Goal: Transaction & Acquisition: Purchase product/service

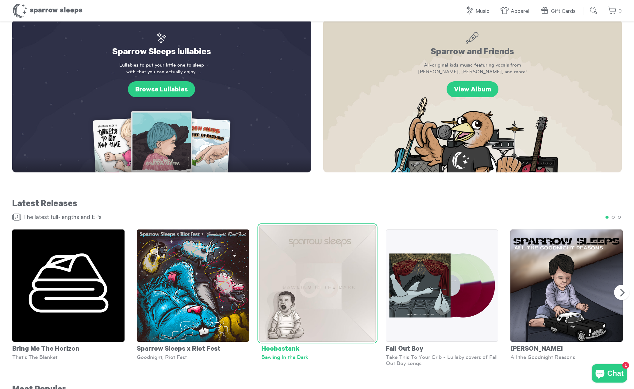
scroll to position [233, 0]
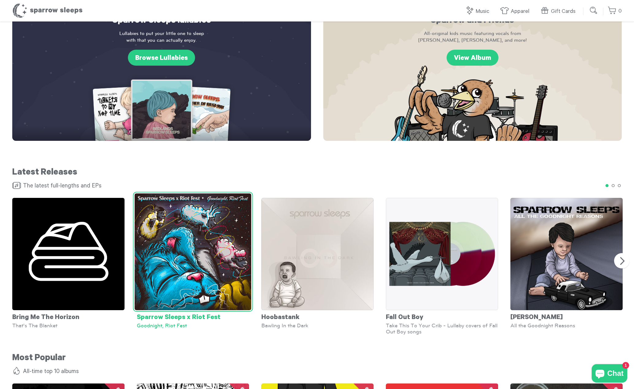
click at [204, 266] on img at bounding box center [193, 251] width 117 height 117
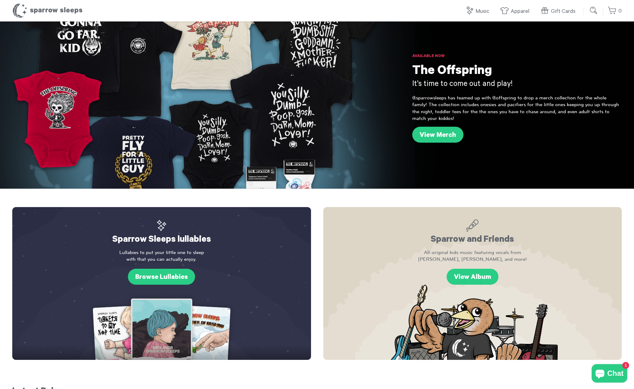
scroll to position [0, 0]
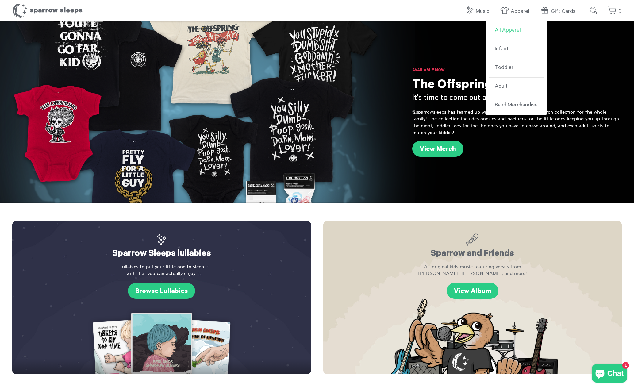
click at [511, 29] on link "All Apparel" at bounding box center [516, 30] width 55 height 19
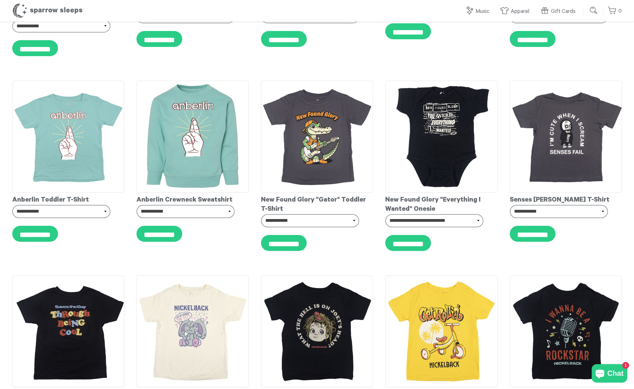
scroll to position [4136, 0]
